Goal: Information Seeking & Learning: Check status

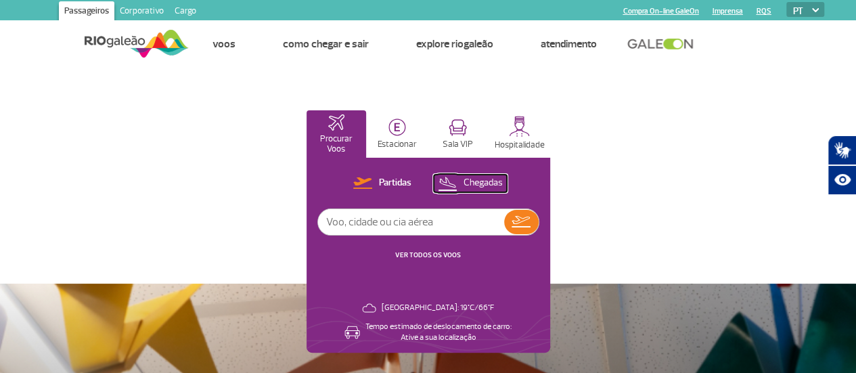
click at [503, 179] on p "Chegadas" at bounding box center [483, 183] width 39 height 13
click at [504, 219] on input "text" at bounding box center [411, 222] width 186 height 26
type input "[GEOGRAPHIC_DATA]"
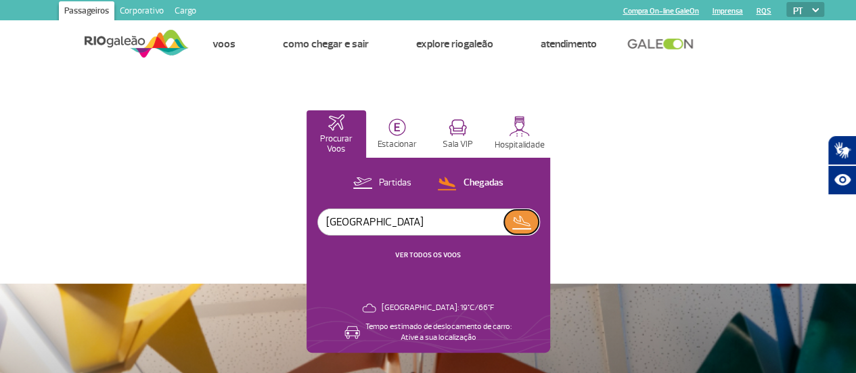
click at [531, 224] on img at bounding box center [522, 222] width 20 height 19
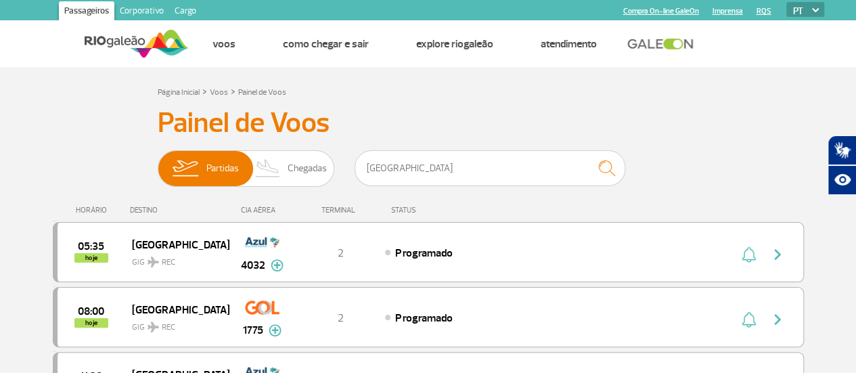
click at [616, 120] on h3 "Painel de Voos" at bounding box center [429, 123] width 542 height 34
click at [303, 167] on span "Chegadas" at bounding box center [307, 168] width 39 height 35
click at [158, 162] on input "Partidas Chegadas" at bounding box center [158, 162] width 0 height 0
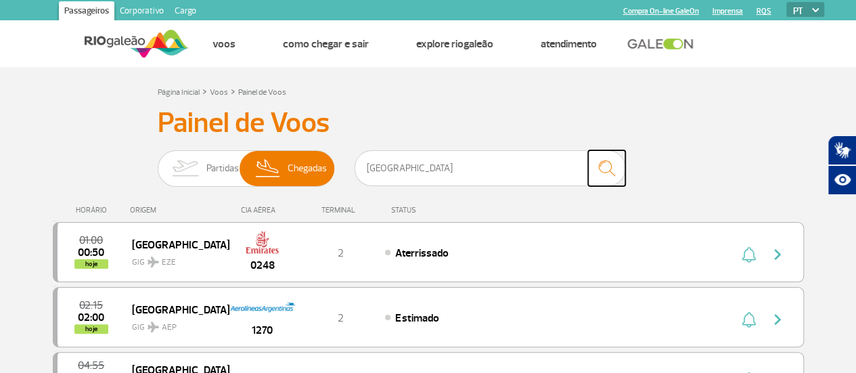
click at [614, 165] on img "submit" at bounding box center [606, 168] width 29 height 28
click at [403, 166] on input "[GEOGRAPHIC_DATA]" at bounding box center [490, 168] width 271 height 36
type input "gig"
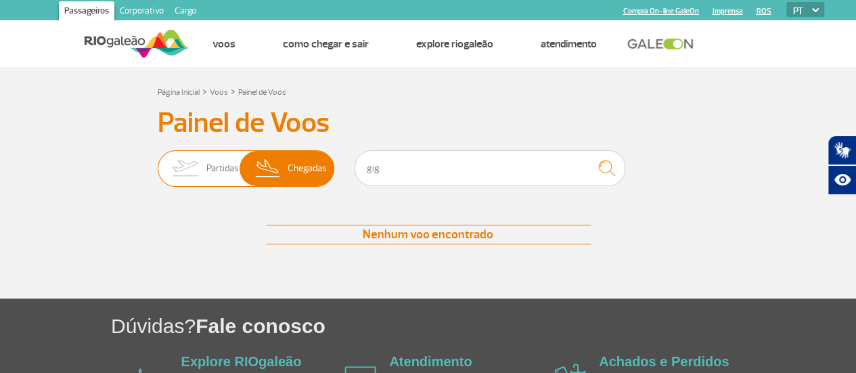
click at [215, 169] on span "Partidas" at bounding box center [222, 168] width 32 height 35
click at [158, 162] on input "Partidas Chegadas" at bounding box center [158, 162] width 0 height 0
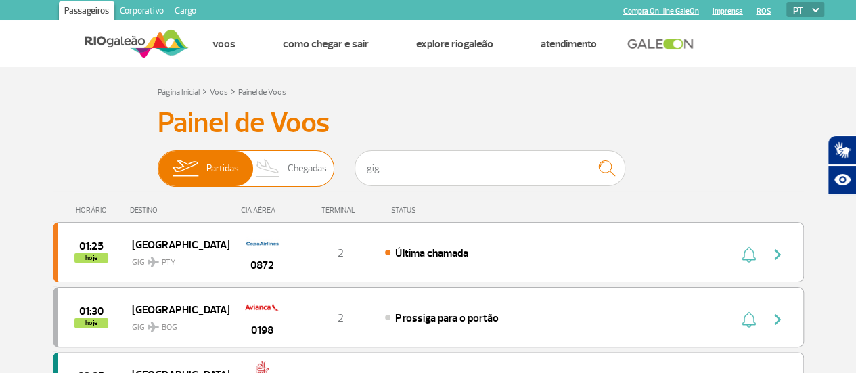
click at [289, 162] on span "Chegadas" at bounding box center [307, 168] width 39 height 35
click at [158, 162] on input "Partidas Chegadas" at bounding box center [158, 162] width 0 height 0
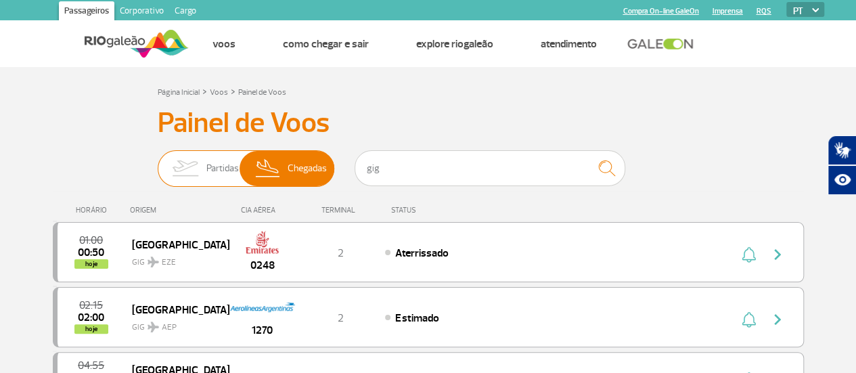
click at [228, 164] on span "Partidas" at bounding box center [222, 168] width 32 height 35
click at [158, 162] on input "Partidas Chegadas" at bounding box center [158, 162] width 0 height 0
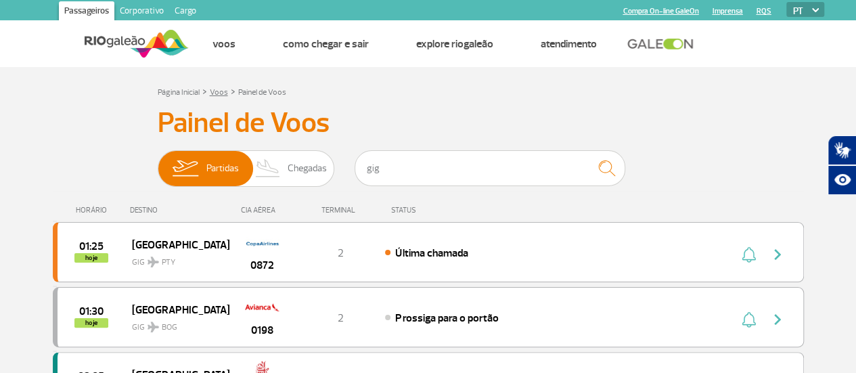
click at [221, 90] on link "Voos" at bounding box center [219, 92] width 18 height 10
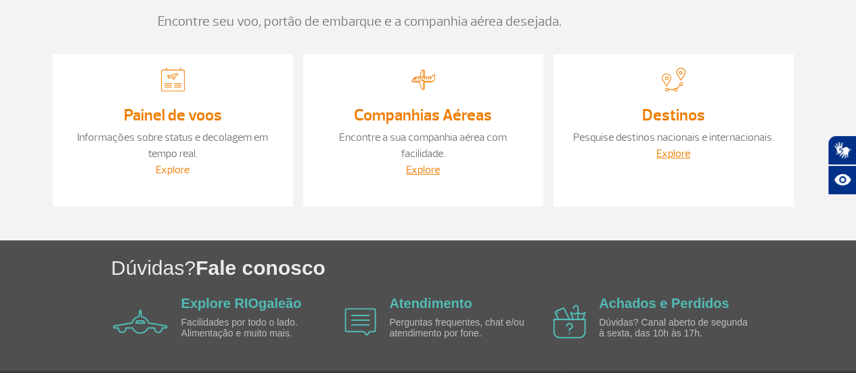
scroll to position [135, 0]
click at [180, 170] on link "Explore" at bounding box center [173, 169] width 34 height 14
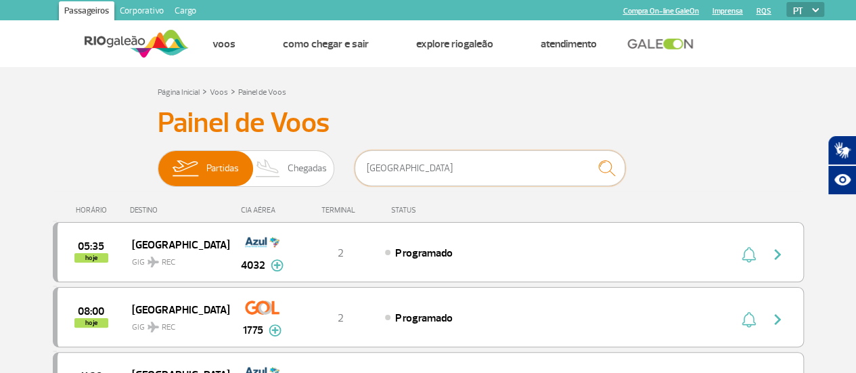
click at [401, 172] on input "[GEOGRAPHIC_DATA]" at bounding box center [490, 168] width 271 height 36
type input "r"
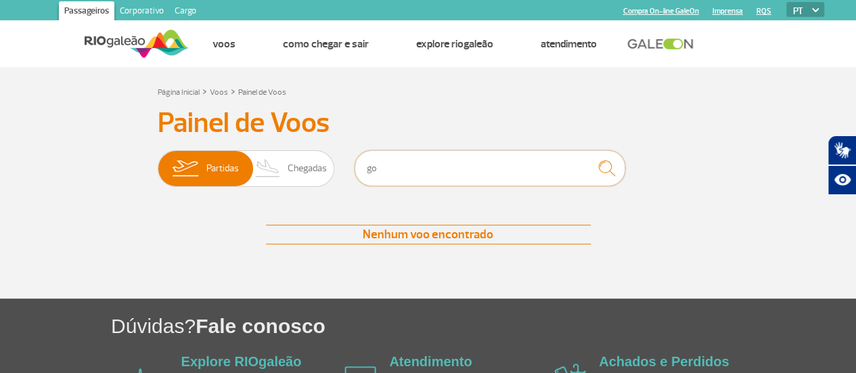
type input "g"
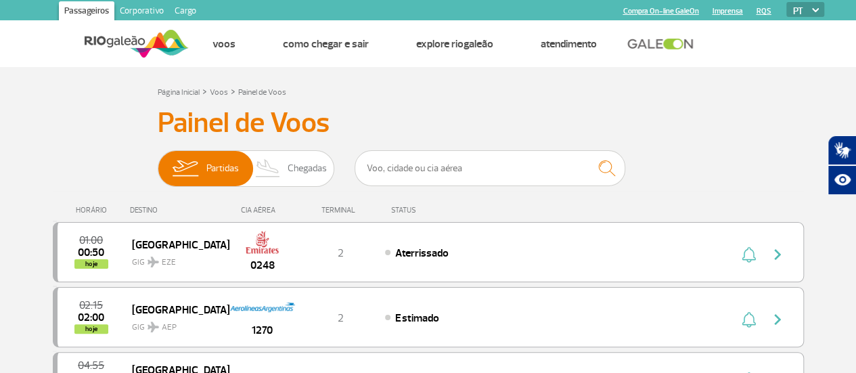
click at [402, 124] on h3 "Painel de Voos" at bounding box center [429, 123] width 542 height 34
click at [302, 164] on span "Chegadas" at bounding box center [307, 168] width 39 height 35
click at [158, 162] on input "Partidas Chegadas" at bounding box center [158, 162] width 0 height 0
